Goal: Check status: Check status

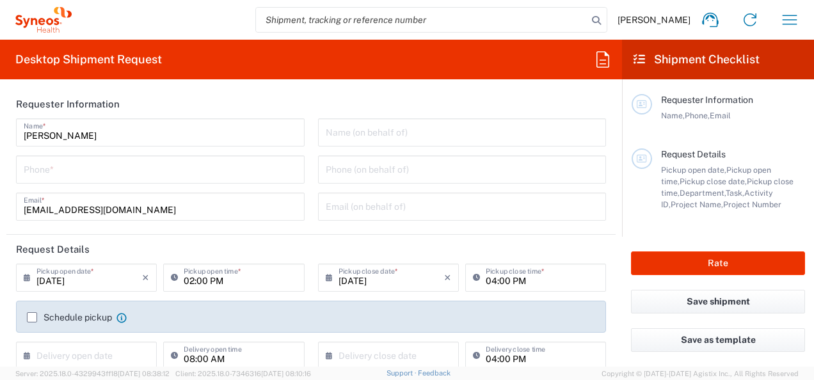
type input "[GEOGRAPHIC_DATA]"
type input "3233"
type input "Syneos Health Romania S.R.L"
click at [785, 17] on icon "button" at bounding box center [790, 20] width 20 height 20
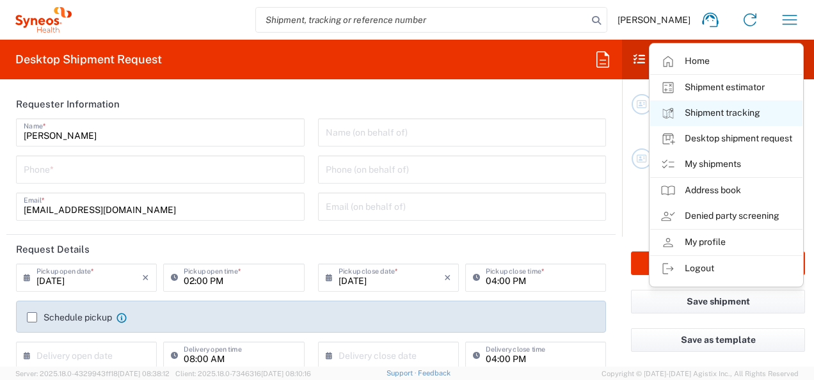
click at [726, 113] on link "Shipment tracking" at bounding box center [726, 113] width 152 height 26
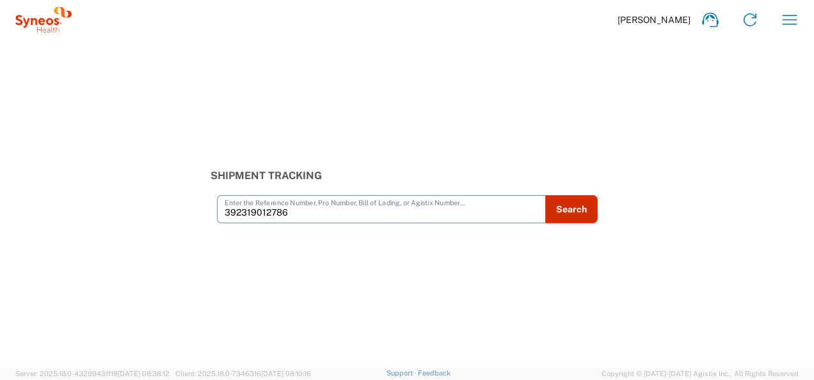
type input "392319012786"
click at [566, 201] on button "Search" at bounding box center [571, 209] width 52 height 28
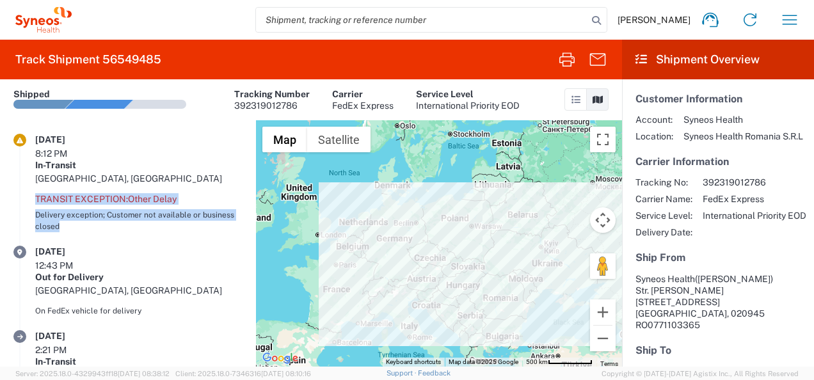
drag, startPoint x: 36, startPoint y: 174, endPoint x: 179, endPoint y: 201, distance: 145.2
click at [179, 201] on div "Transit exception: Other Delay Delivery exception; Customer not available or bu…" at bounding box center [138, 213] width 207 height 48
copy div "Transit exception: Other Delay Delivery exception; Customer not available or bu…"
